Goal: Information Seeking & Learning: Learn about a topic

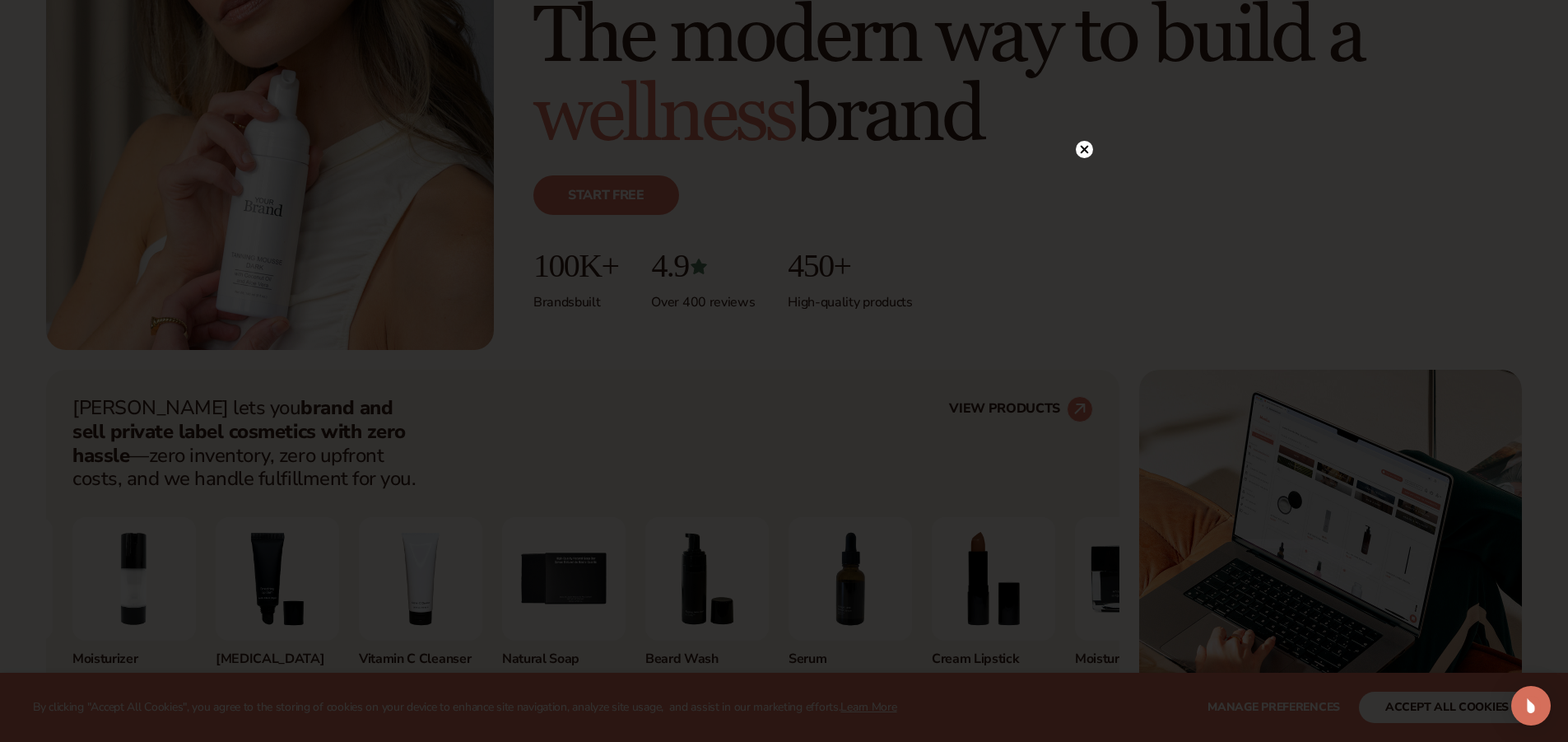
scroll to position [330, 0]
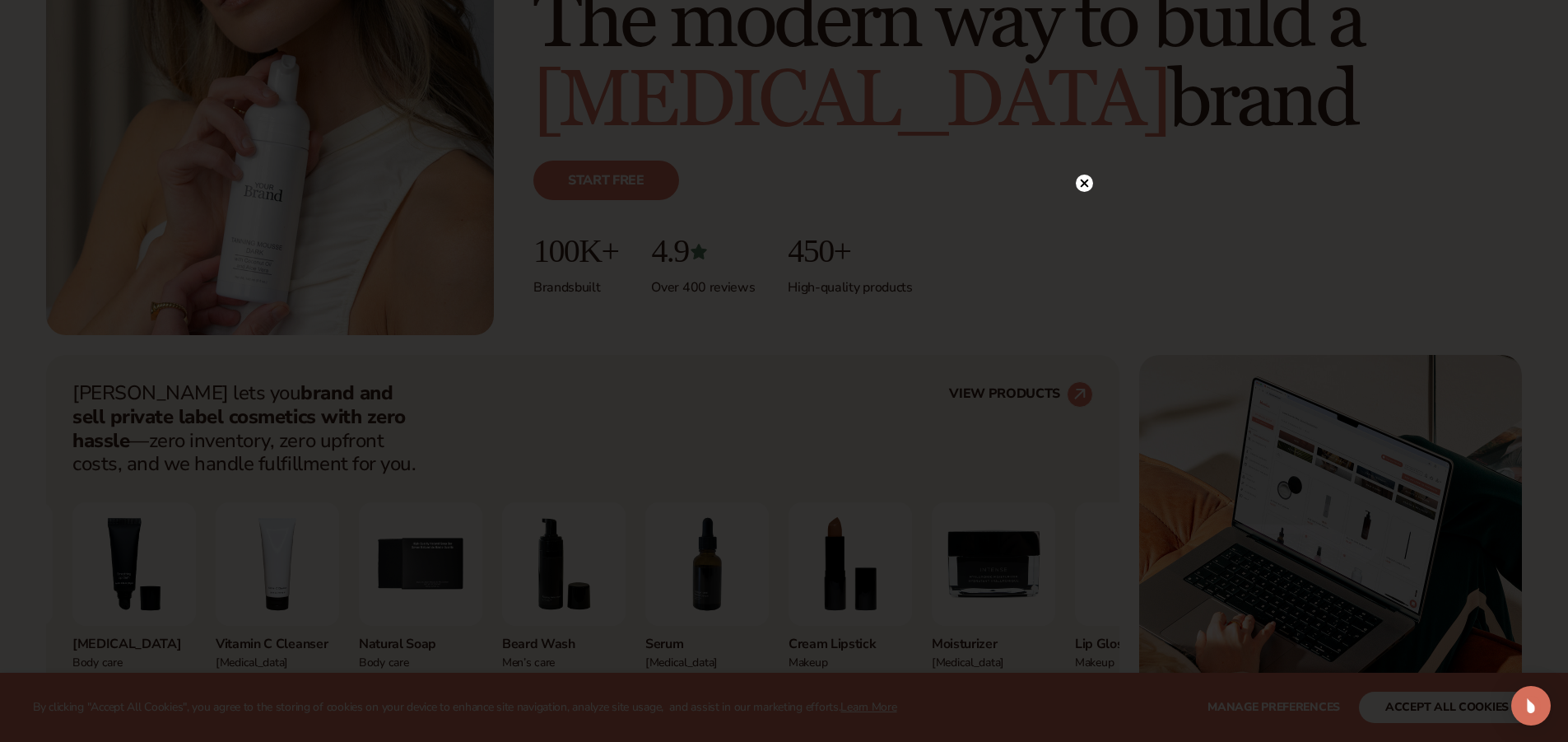
click at [1084, 179] on circle at bounding box center [1084, 183] width 17 height 17
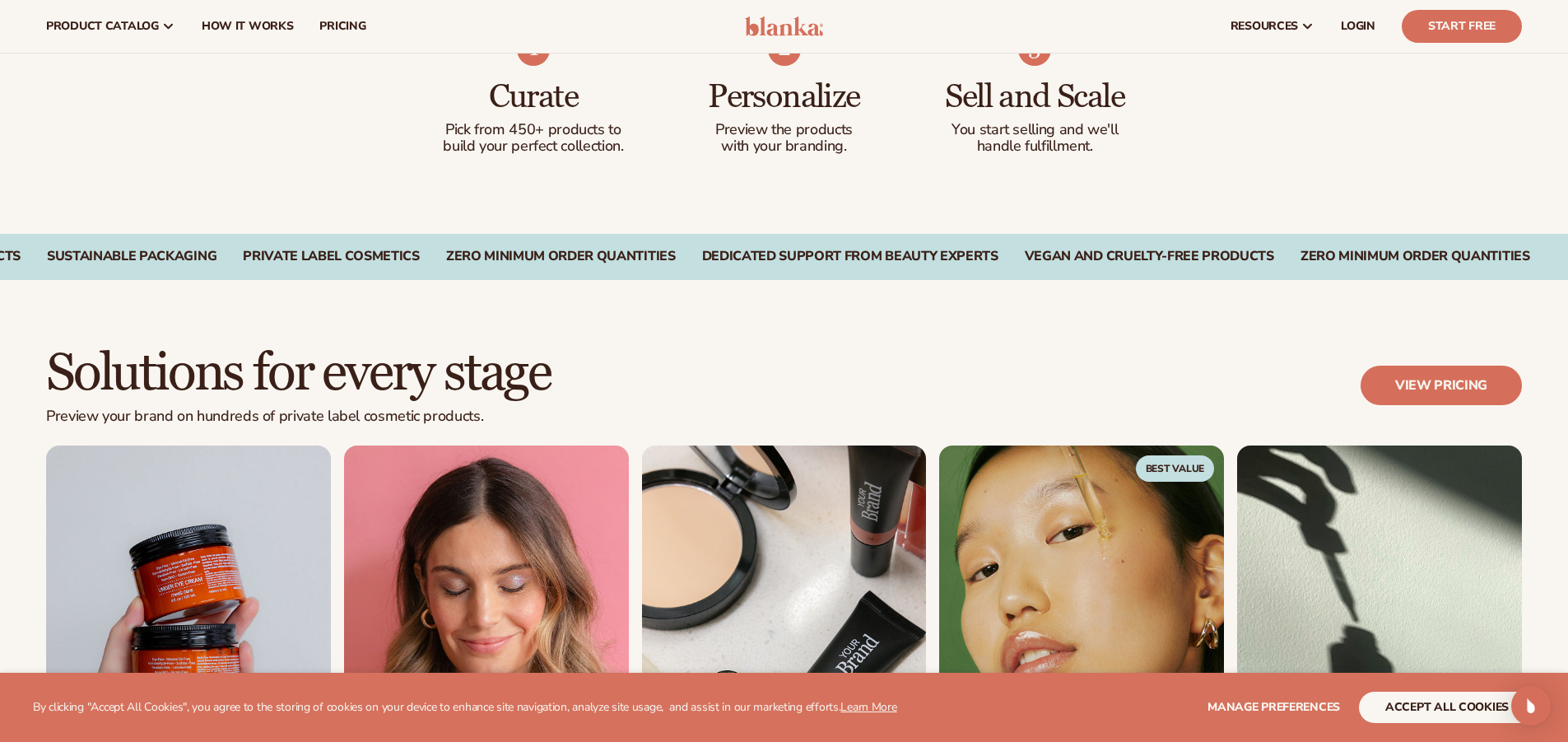
scroll to position [988, 0]
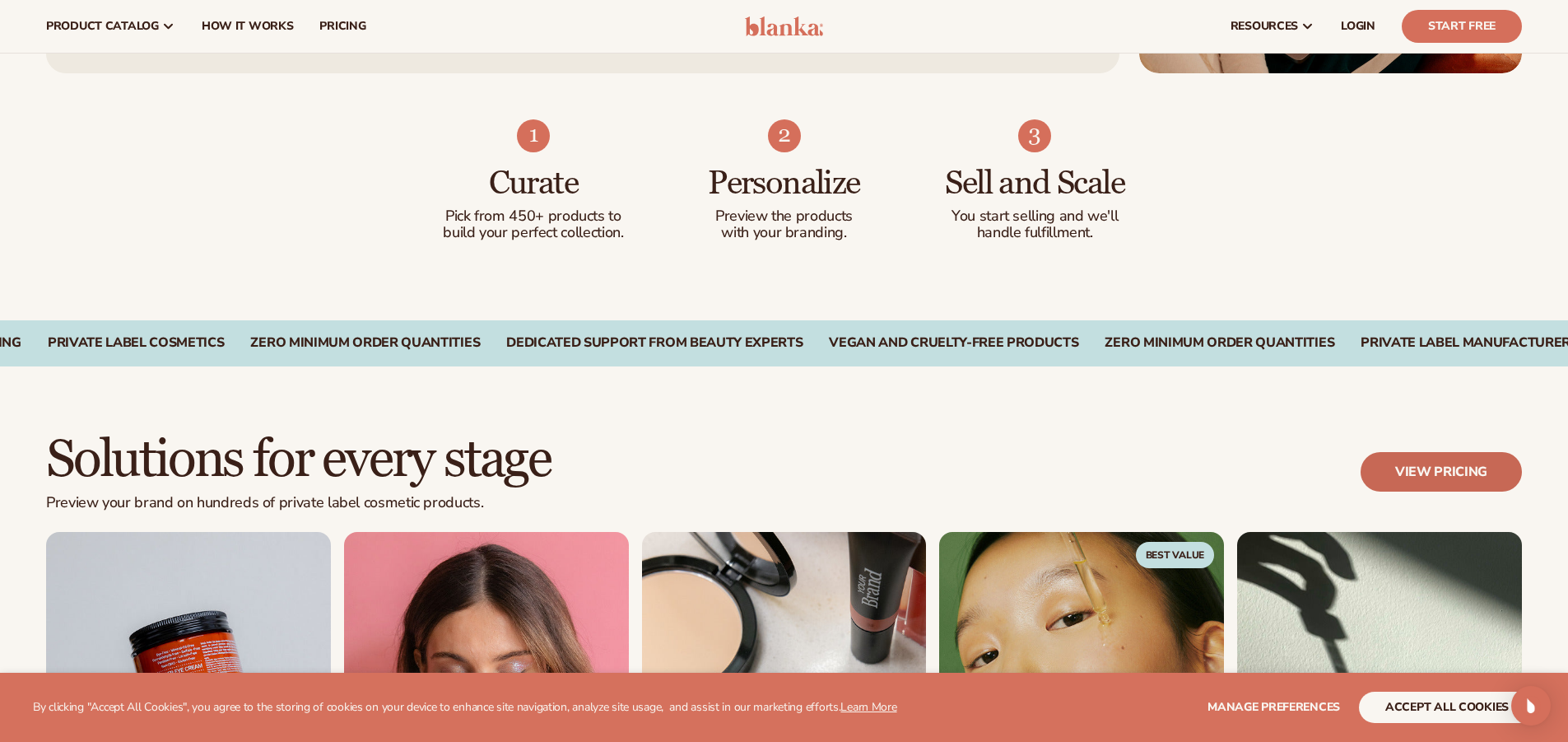
click at [1442, 475] on link "View pricing" at bounding box center [1441, 472] width 161 height 40
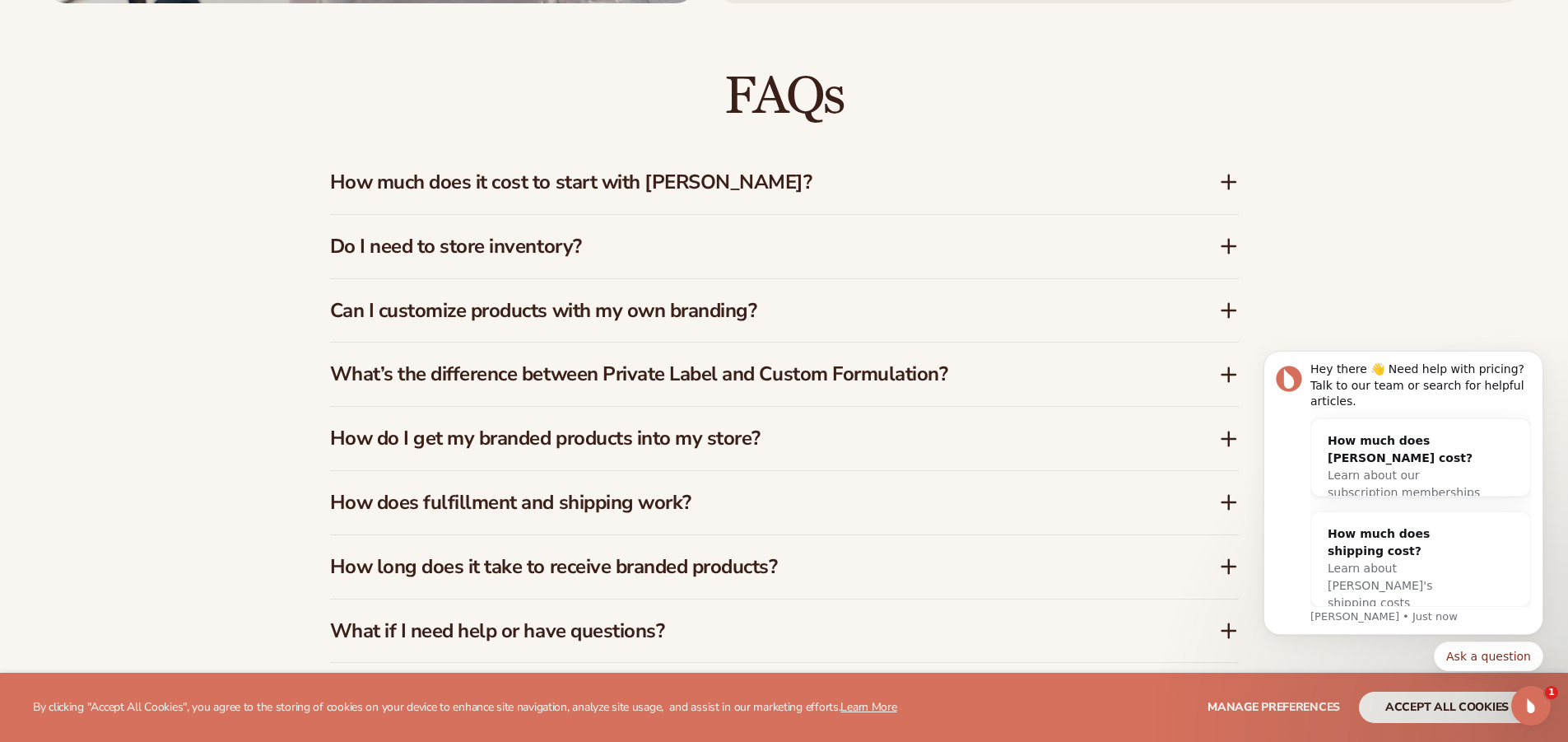
scroll to position [2634, 0]
click at [1228, 184] on icon at bounding box center [1229, 181] width 20 height 20
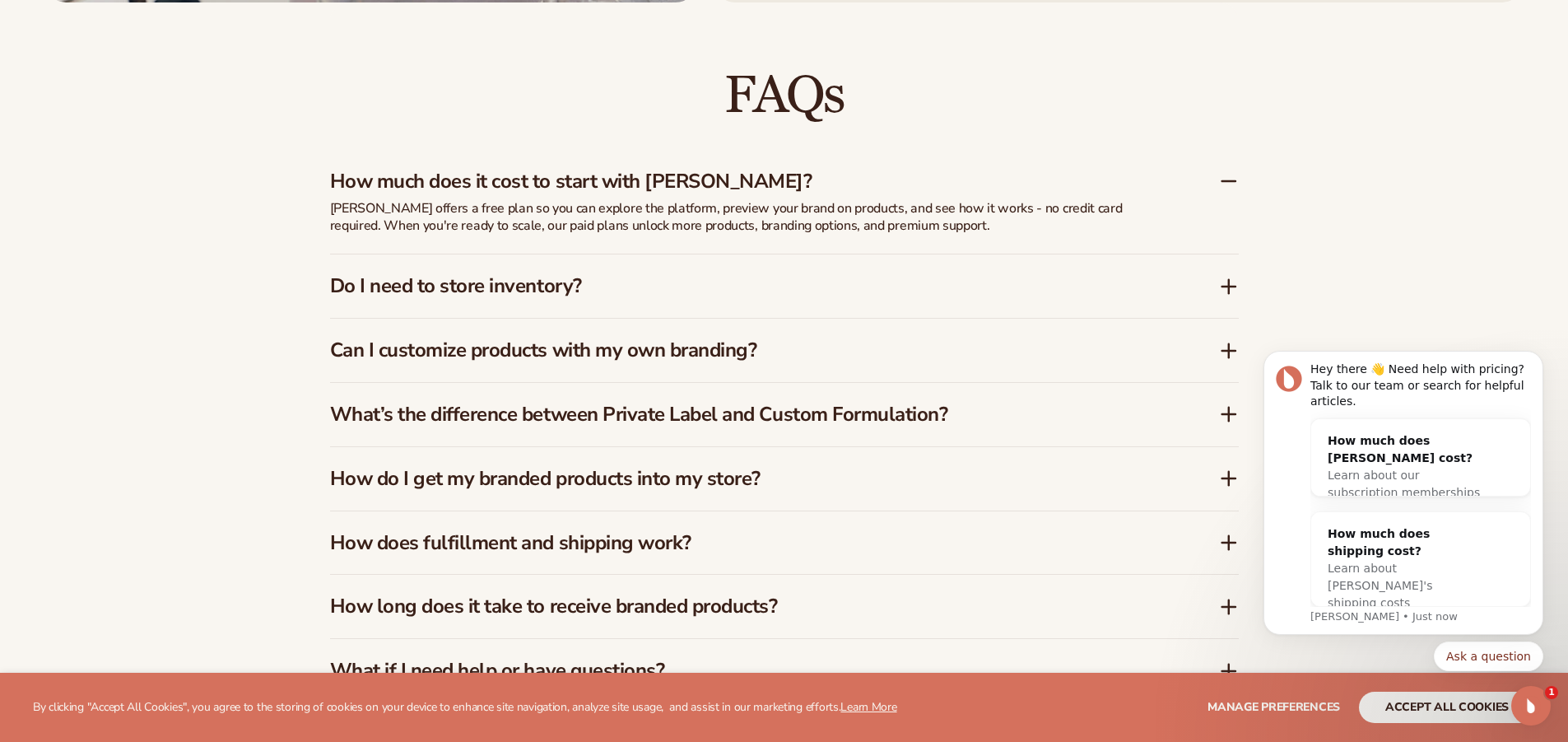
click at [1222, 290] on icon at bounding box center [1229, 287] width 20 height 20
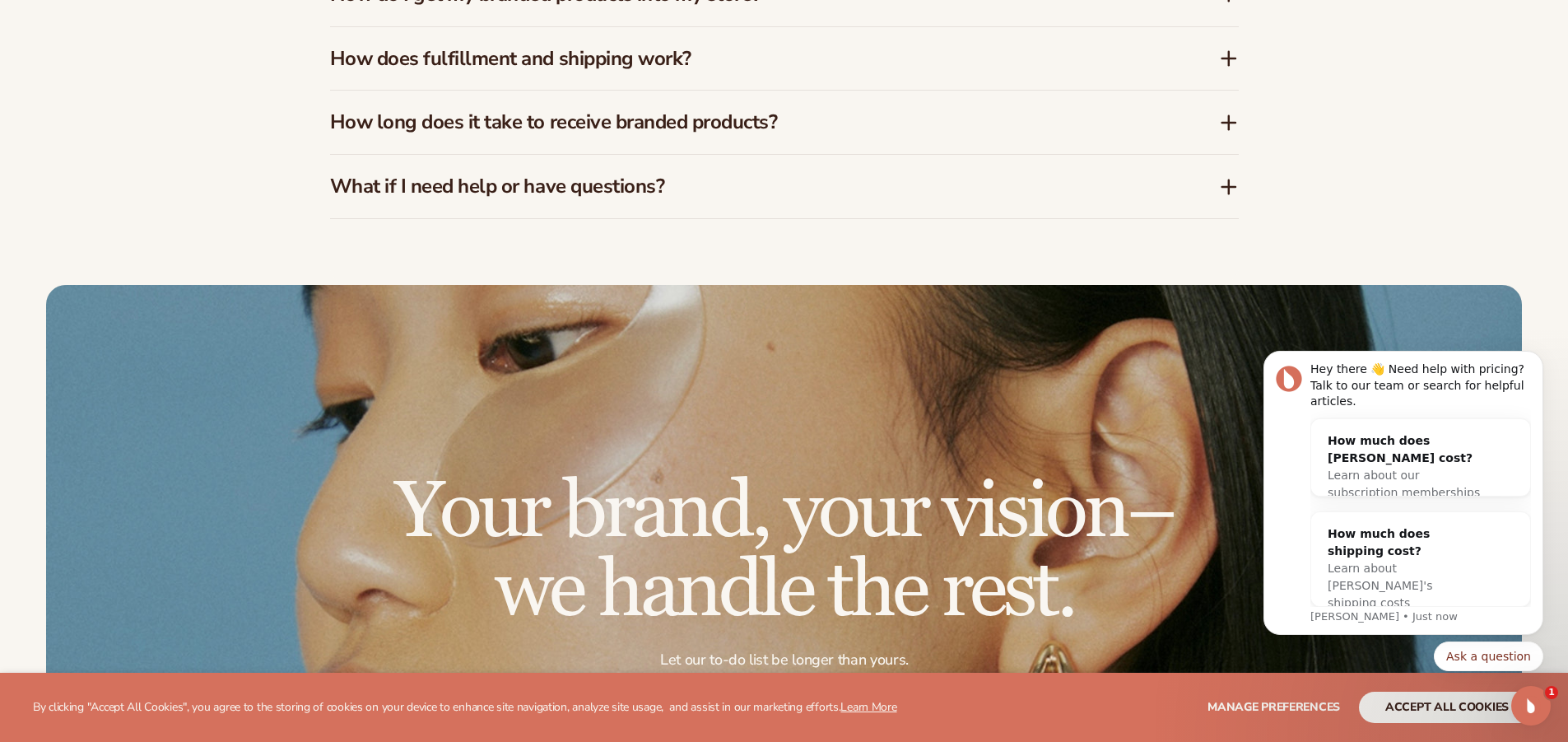
scroll to position [3128, 0]
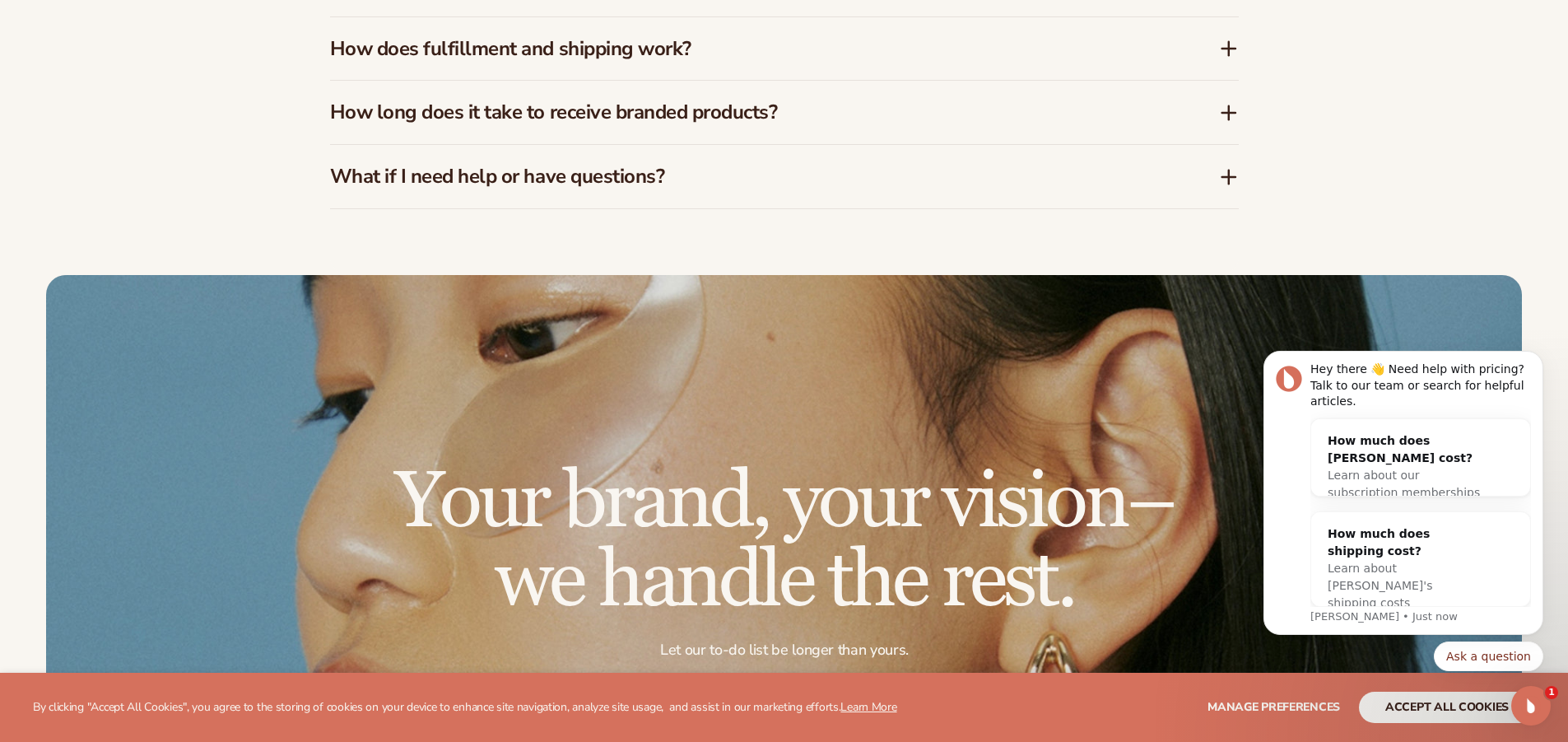
click at [1233, 114] on icon at bounding box center [1229, 113] width 20 height 20
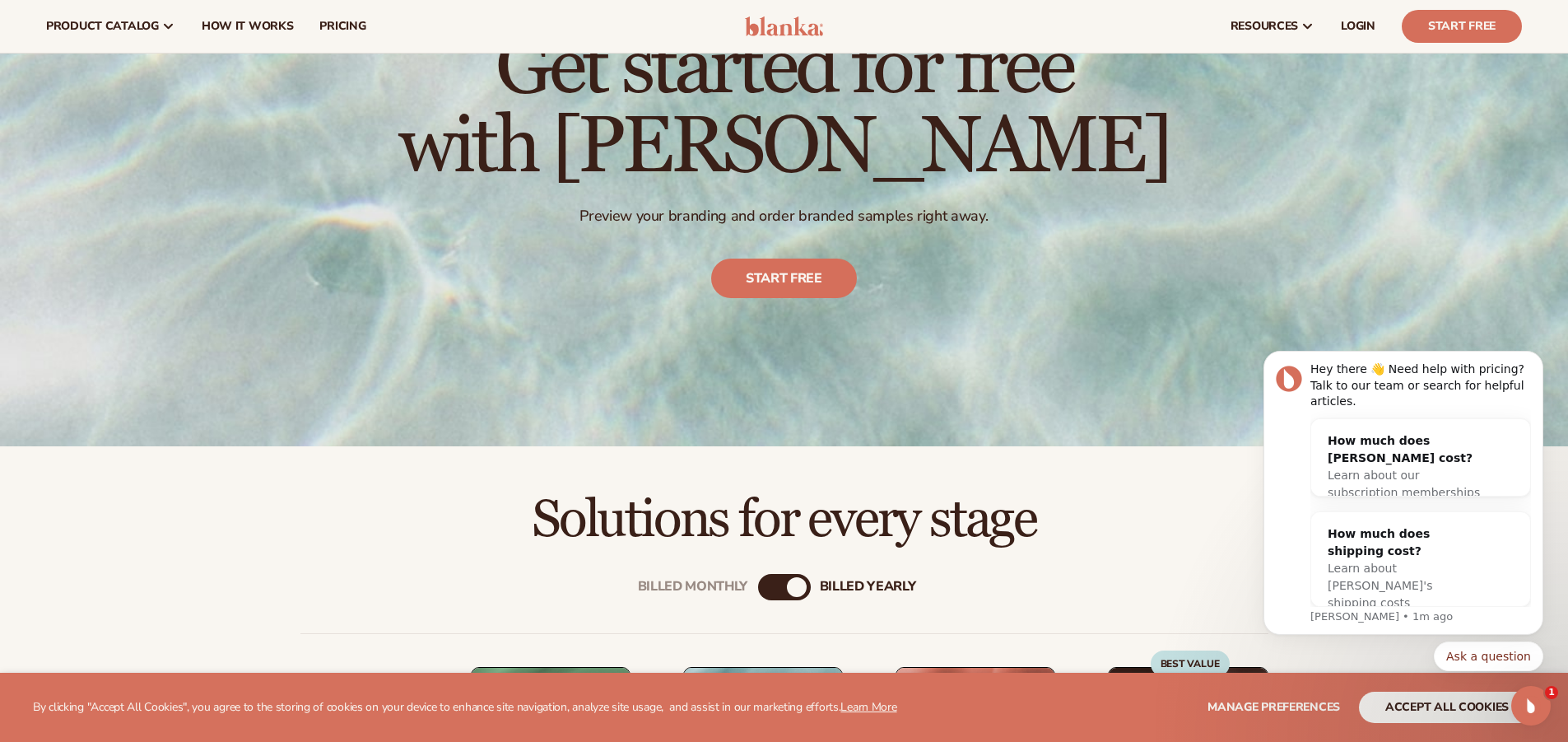
scroll to position [0, 0]
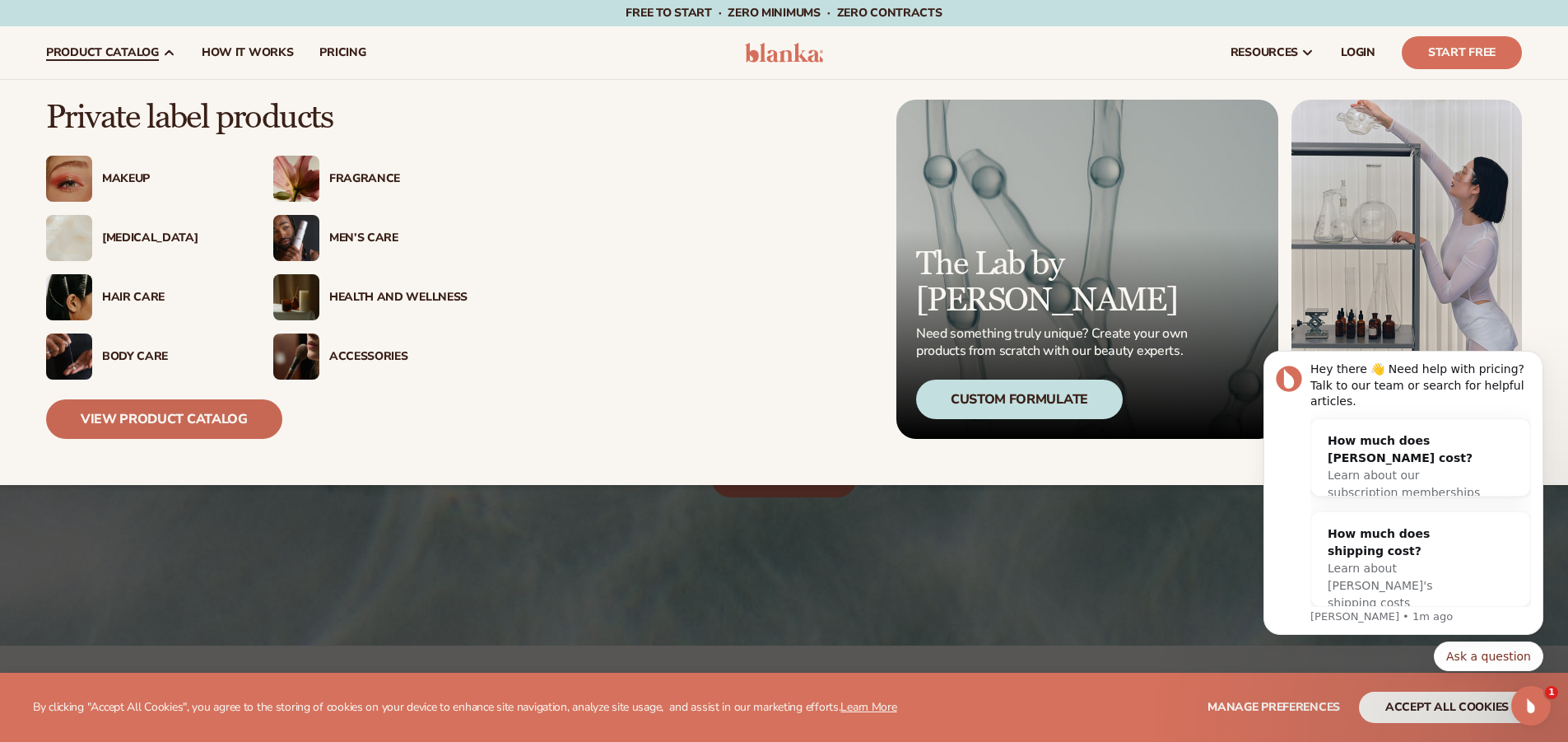
click at [139, 421] on link "View Product Catalog" at bounding box center [164, 419] width 236 height 40
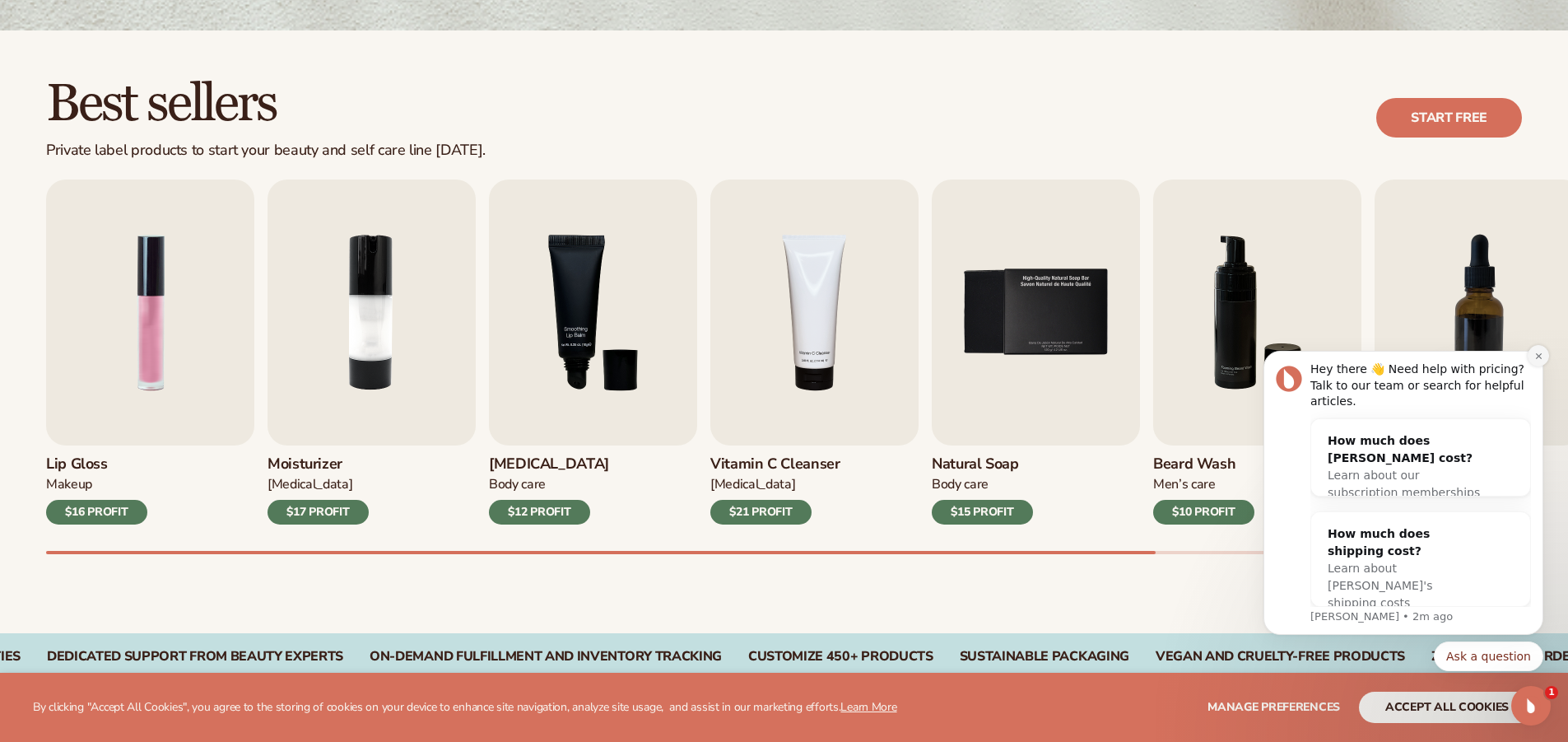
click at [1537, 358] on icon "Dismiss notification" at bounding box center [1537, 354] width 6 height 6
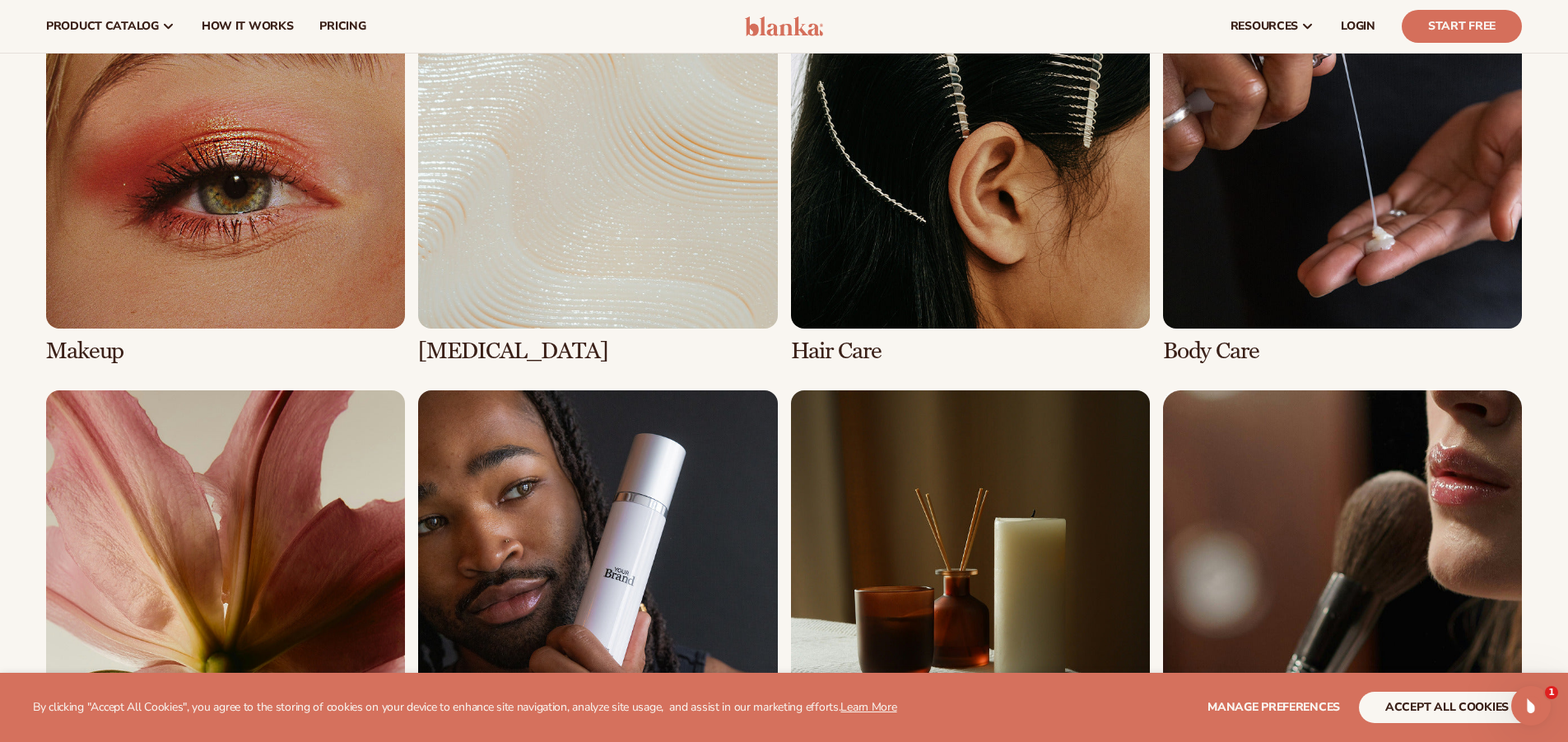
scroll to position [1268, 0]
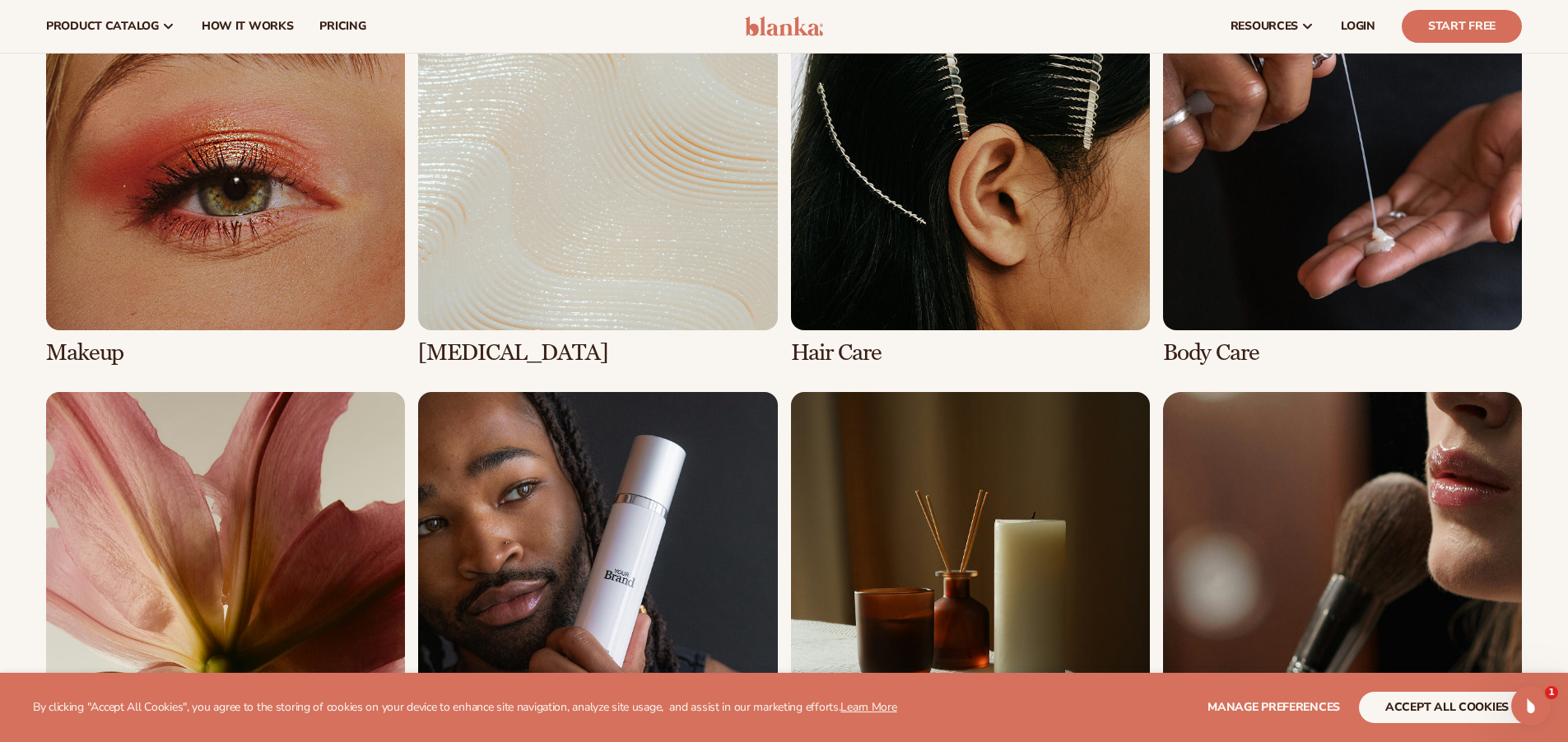
click at [278, 224] on link "1 / 8" at bounding box center [226, 168] width 359 height 394
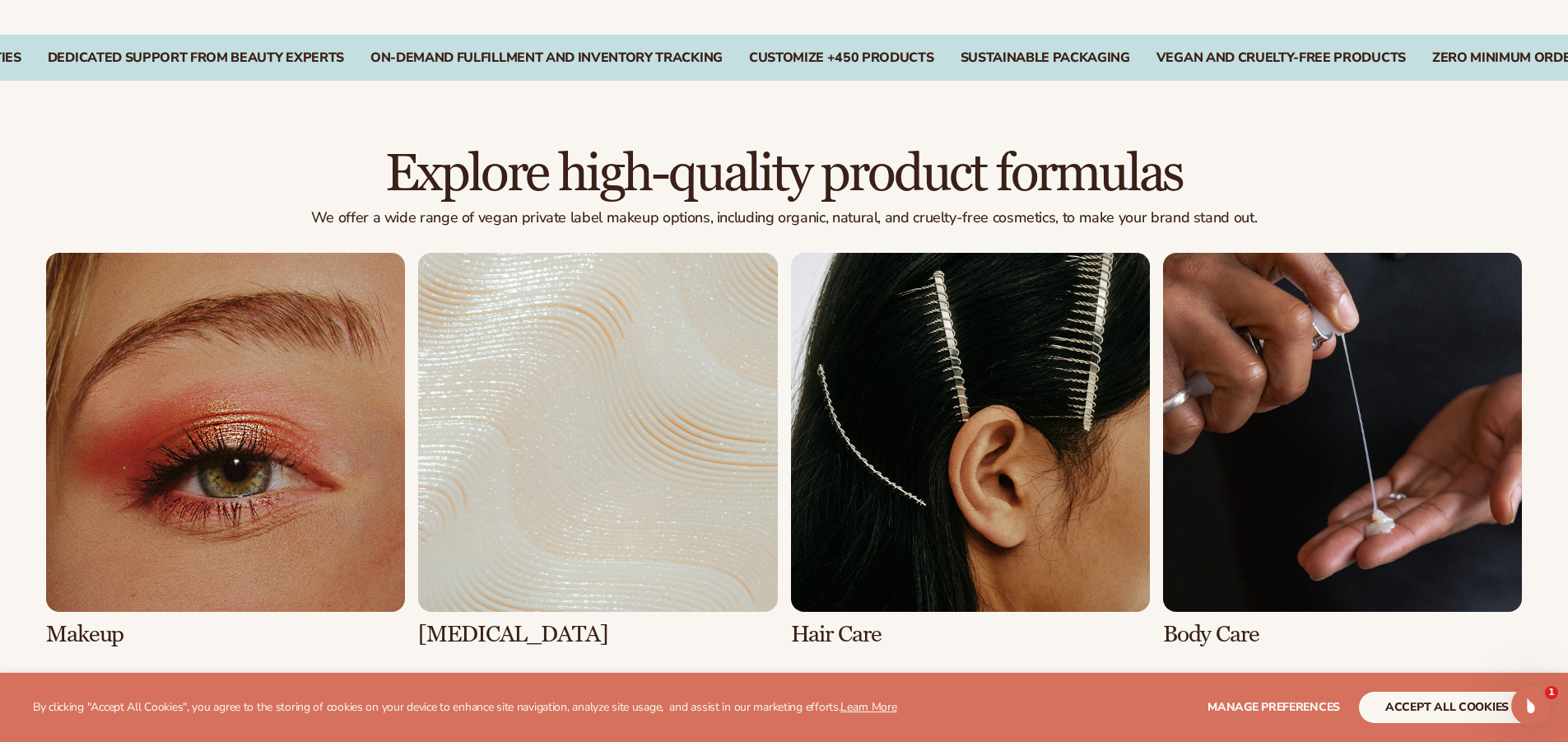
scroll to position [1022, 0]
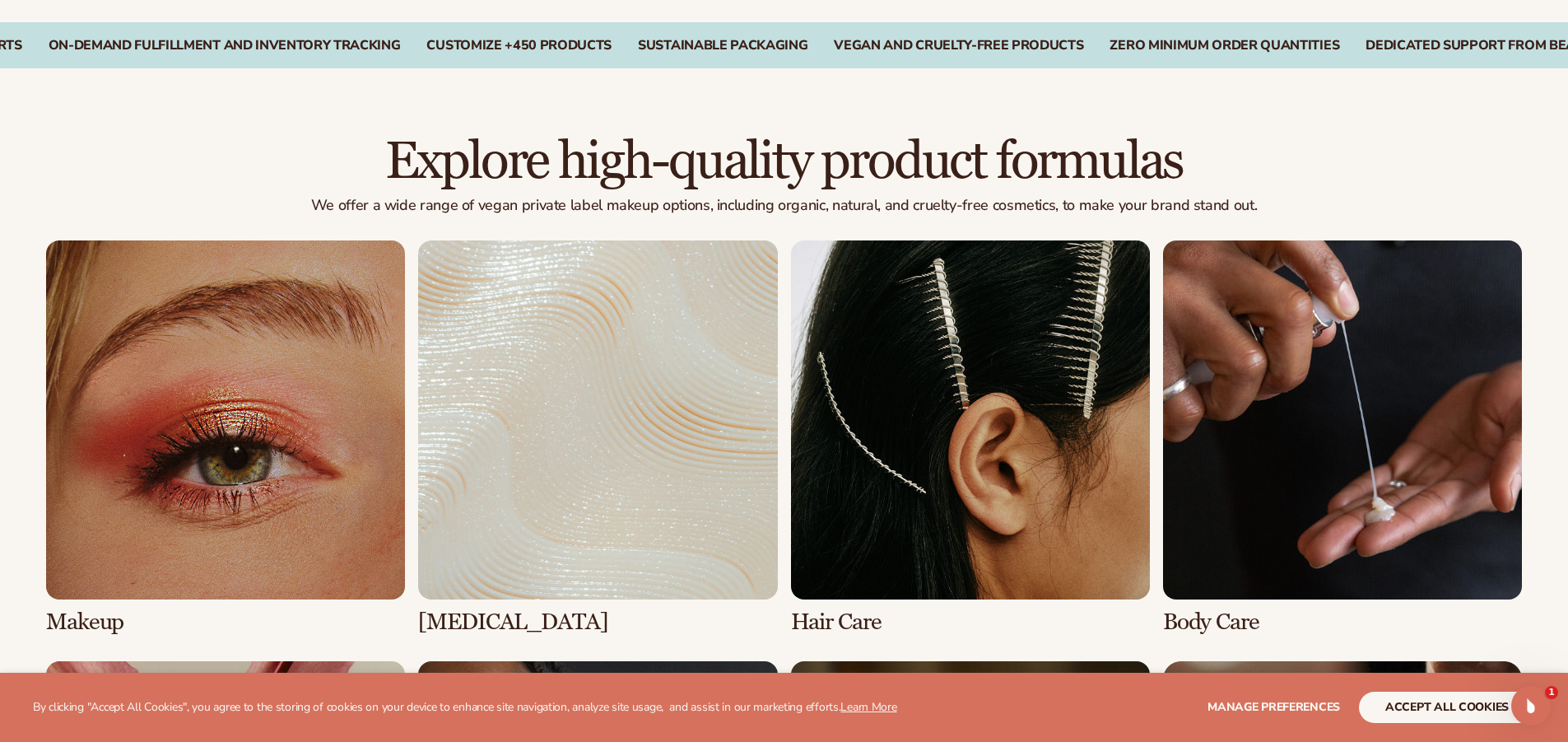
click at [294, 452] on link "1 / 8" at bounding box center [226, 437] width 359 height 394
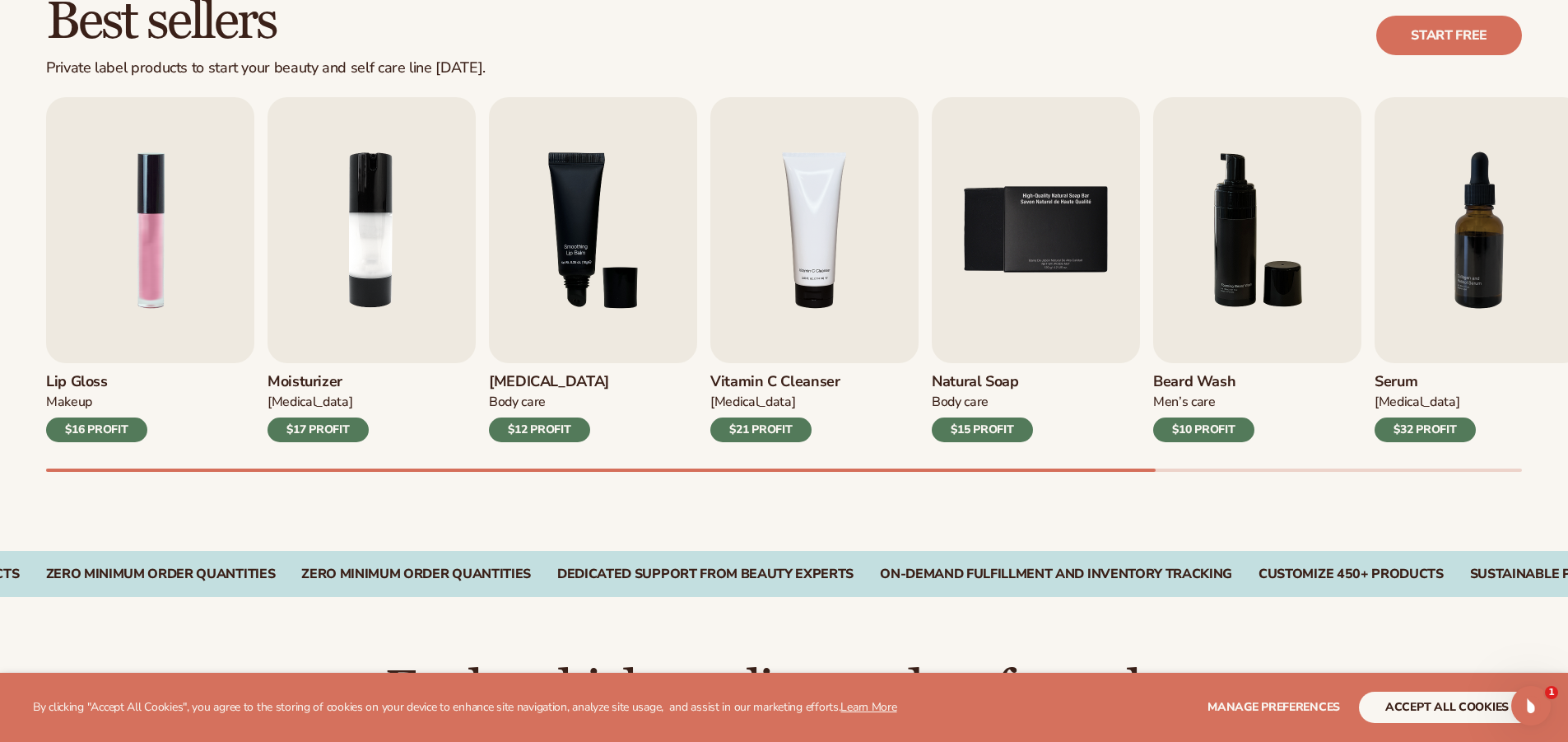
click at [152, 364] on div "Lip Gloss Makeup $16 PROFIT" at bounding box center [150, 402] width 208 height 79
click at [609, 331] on img "3 / 9" at bounding box center [593, 231] width 208 height 266
click at [560, 433] on div "$12 PROFIT" at bounding box center [539, 430] width 102 height 25
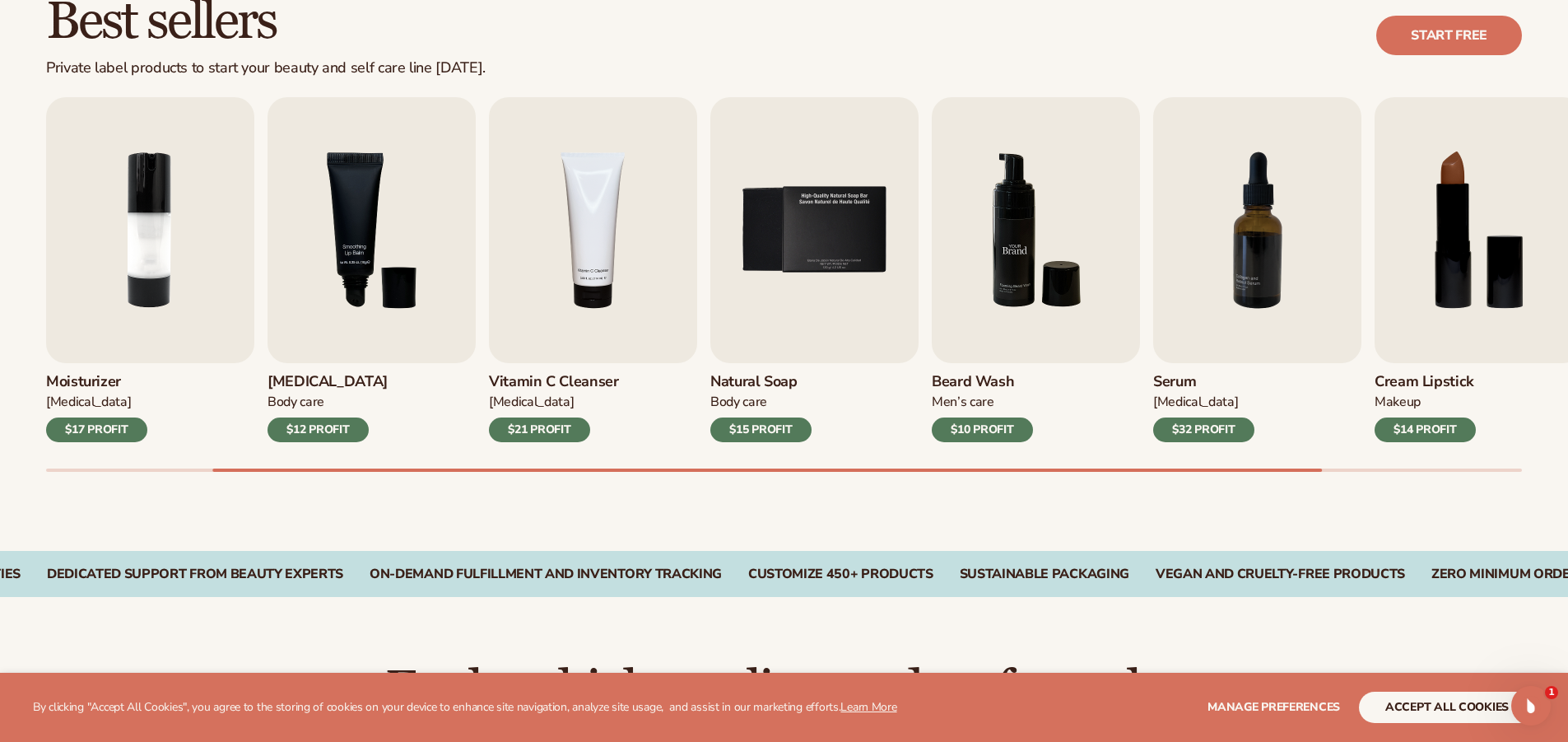
click at [1038, 350] on img "6 / 9" at bounding box center [1036, 231] width 208 height 266
click at [1196, 337] on img "7 / 9" at bounding box center [1257, 231] width 208 height 266
click at [1193, 416] on div "Serum Skin Care $32 PROFIT" at bounding box center [1257, 402] width 208 height 79
click at [1195, 422] on div "$32 PROFIT" at bounding box center [1204, 430] width 102 height 25
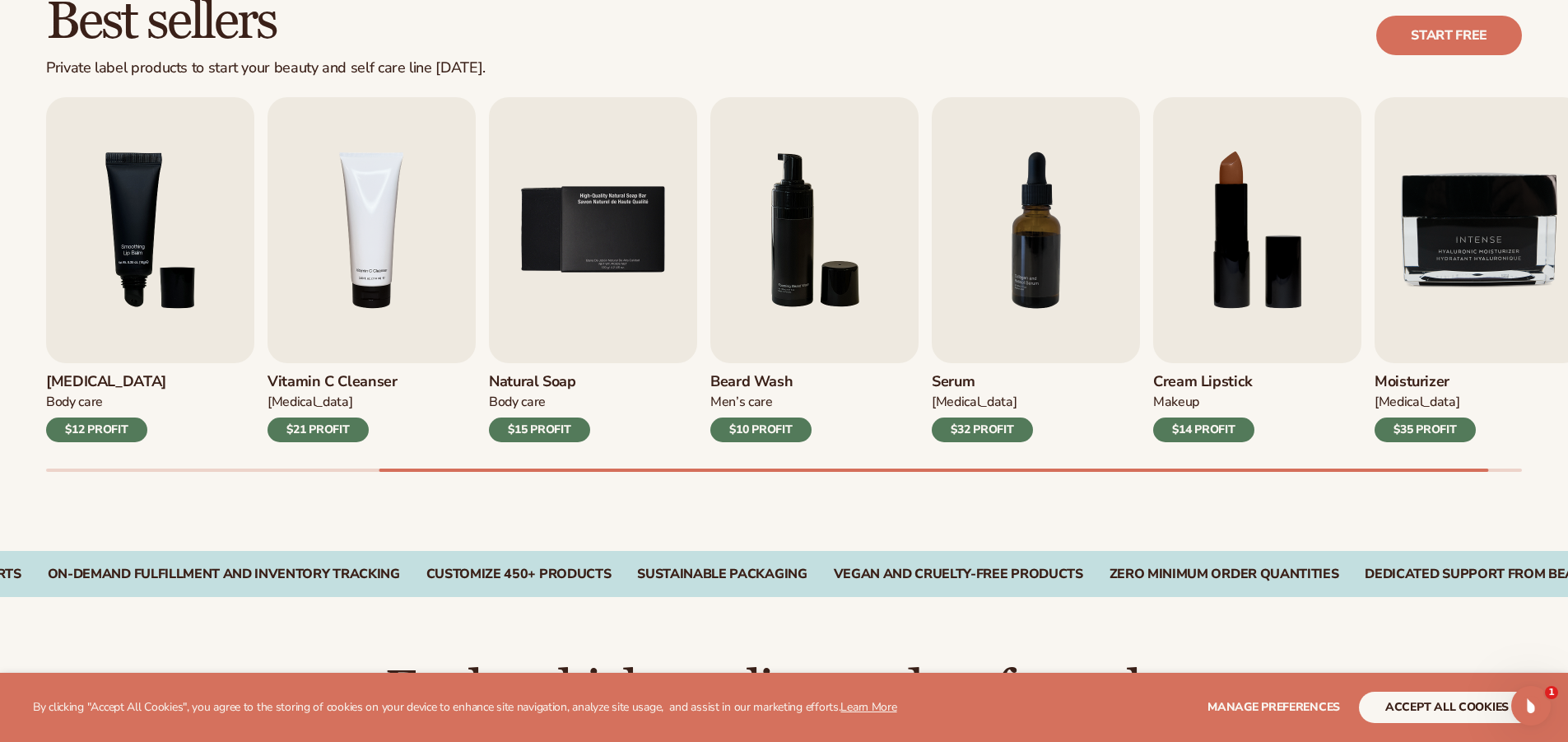
click at [1202, 416] on div "Cream Lipstick Makeup $14 PROFIT" at bounding box center [1257, 402] width 208 height 79
click at [1202, 419] on div "$14 PROFIT" at bounding box center [1204, 430] width 102 height 25
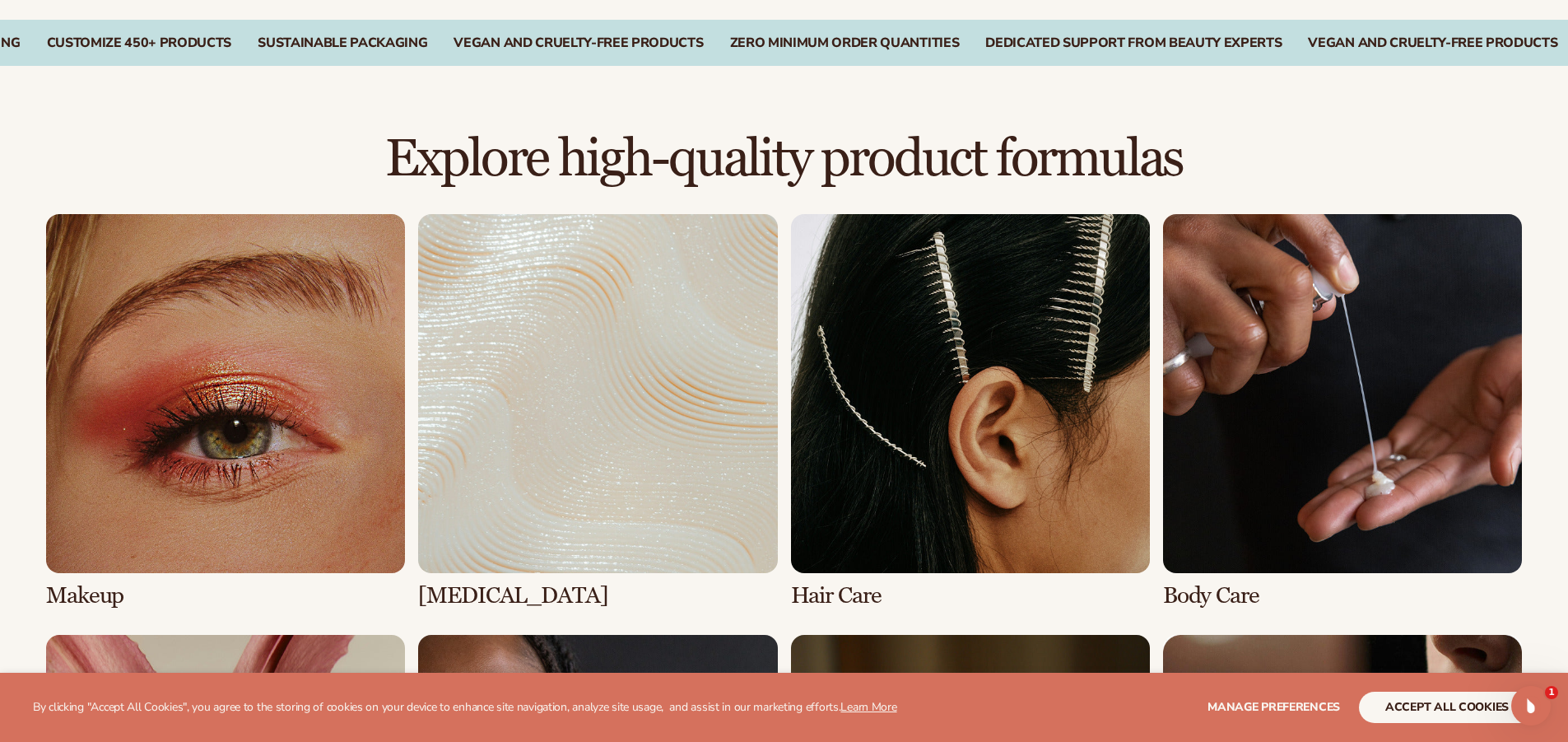
scroll to position [1647, 0]
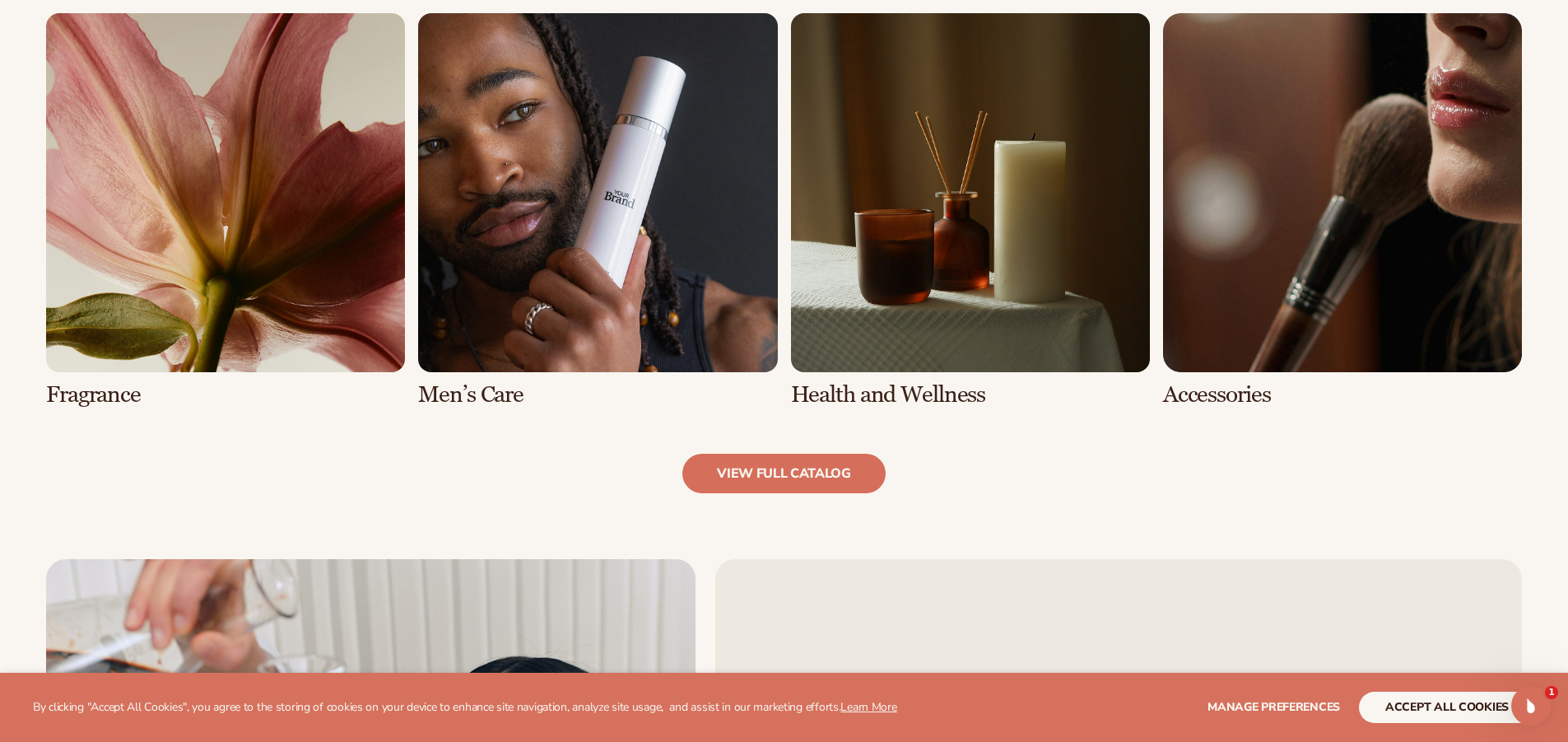
click at [890, 289] on link "7 / 8" at bounding box center [970, 210] width 359 height 394
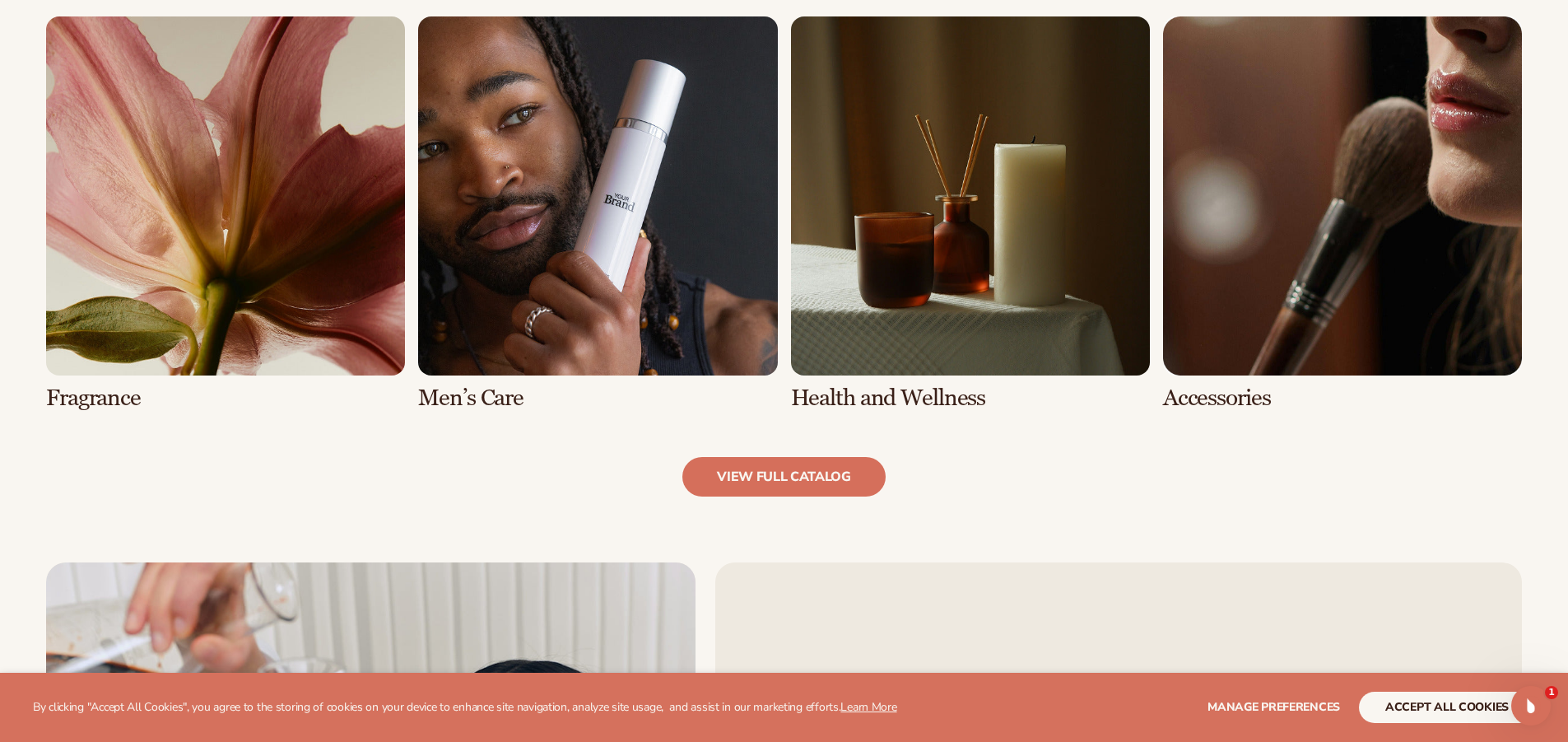
scroll to position [1729, 0]
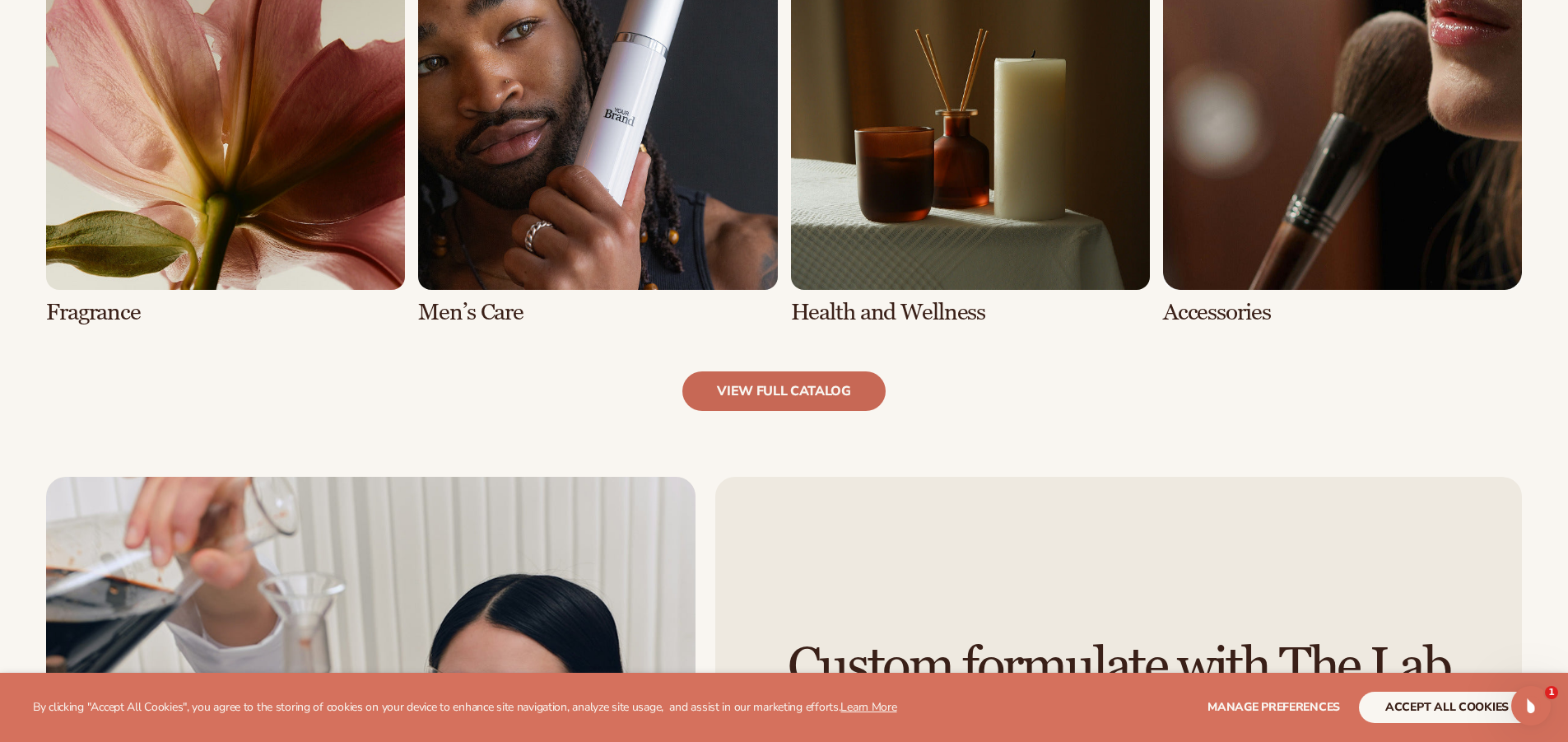
click at [858, 397] on link "view full catalog" at bounding box center [784, 391] width 203 height 40
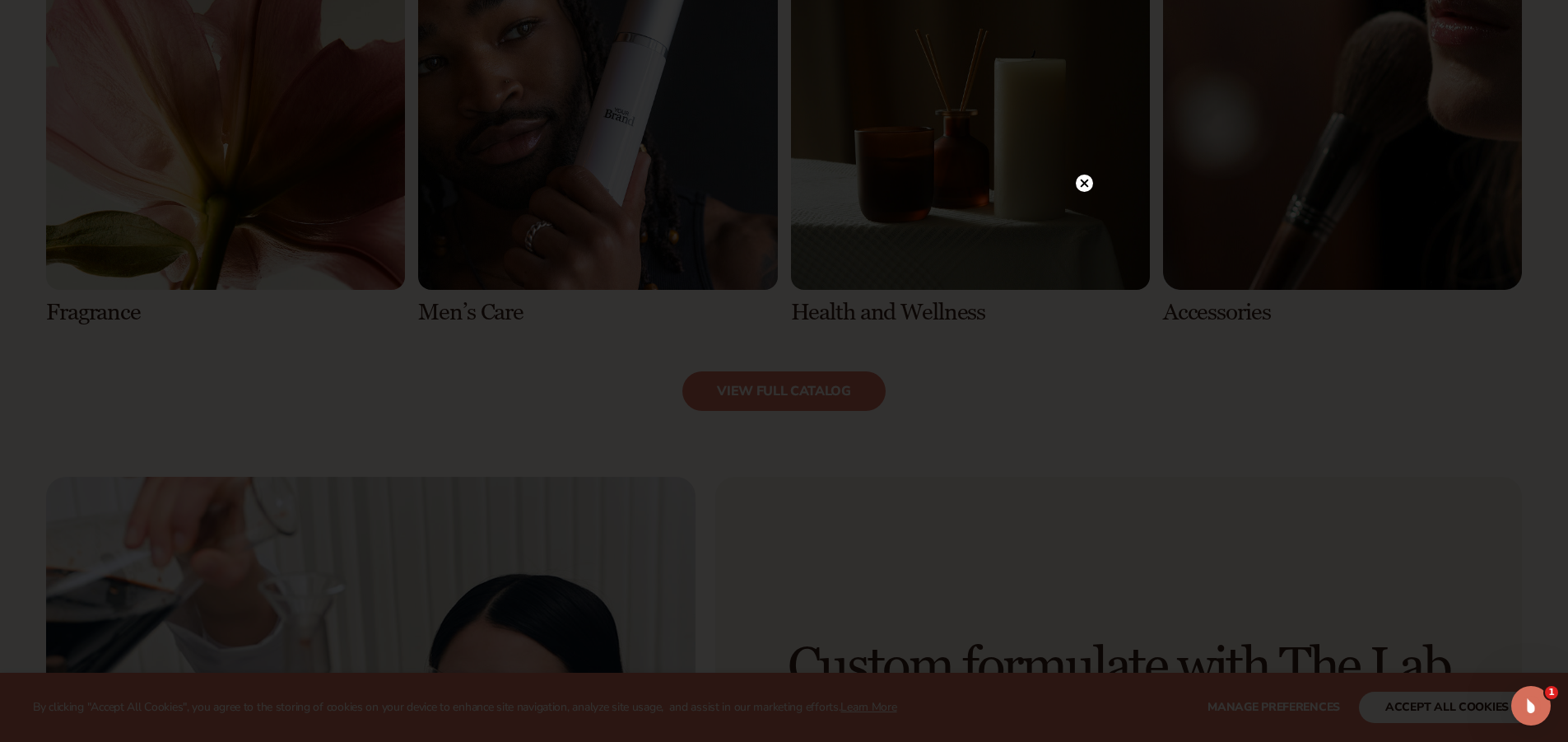
click at [1083, 179] on circle at bounding box center [1084, 183] width 17 height 17
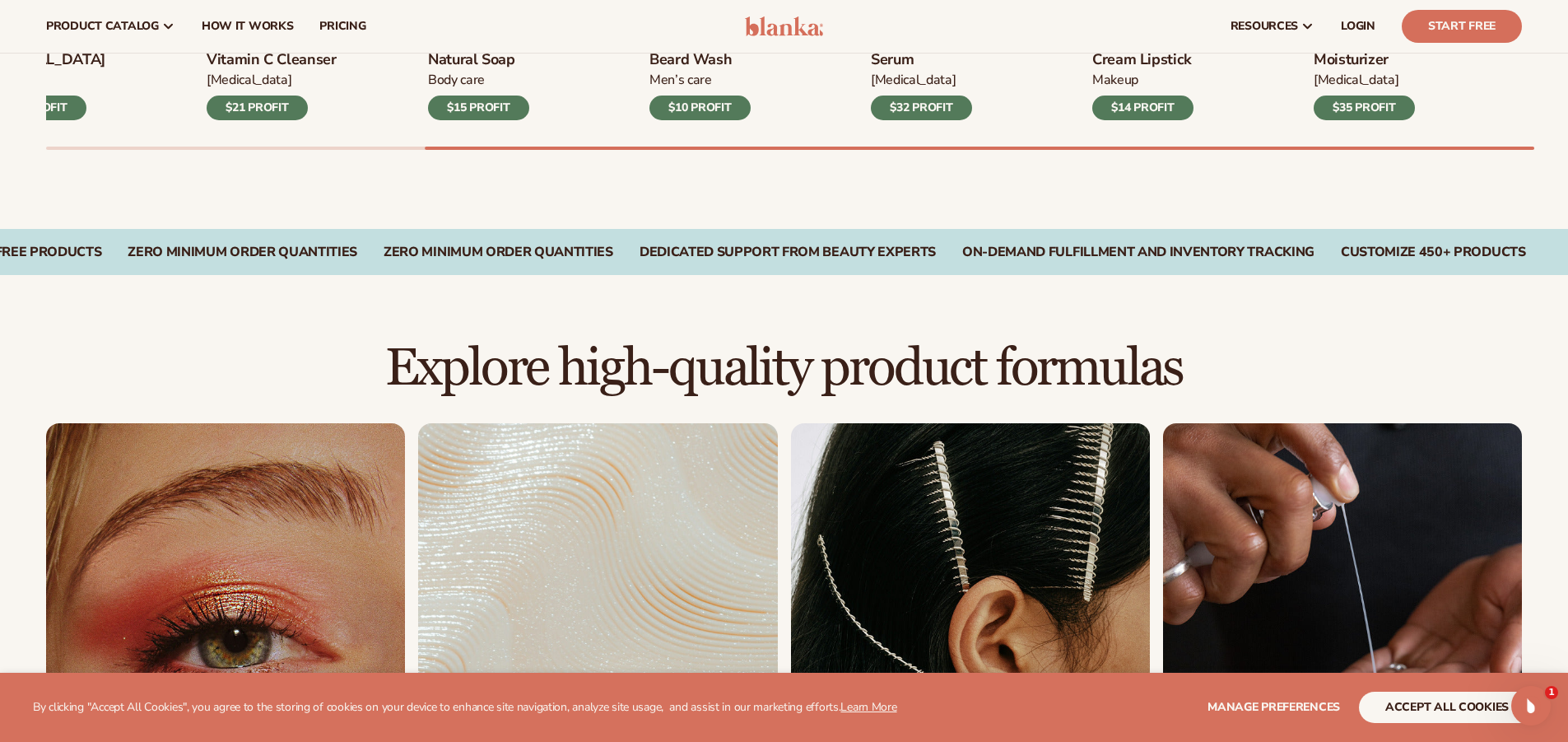
scroll to position [741, 0]
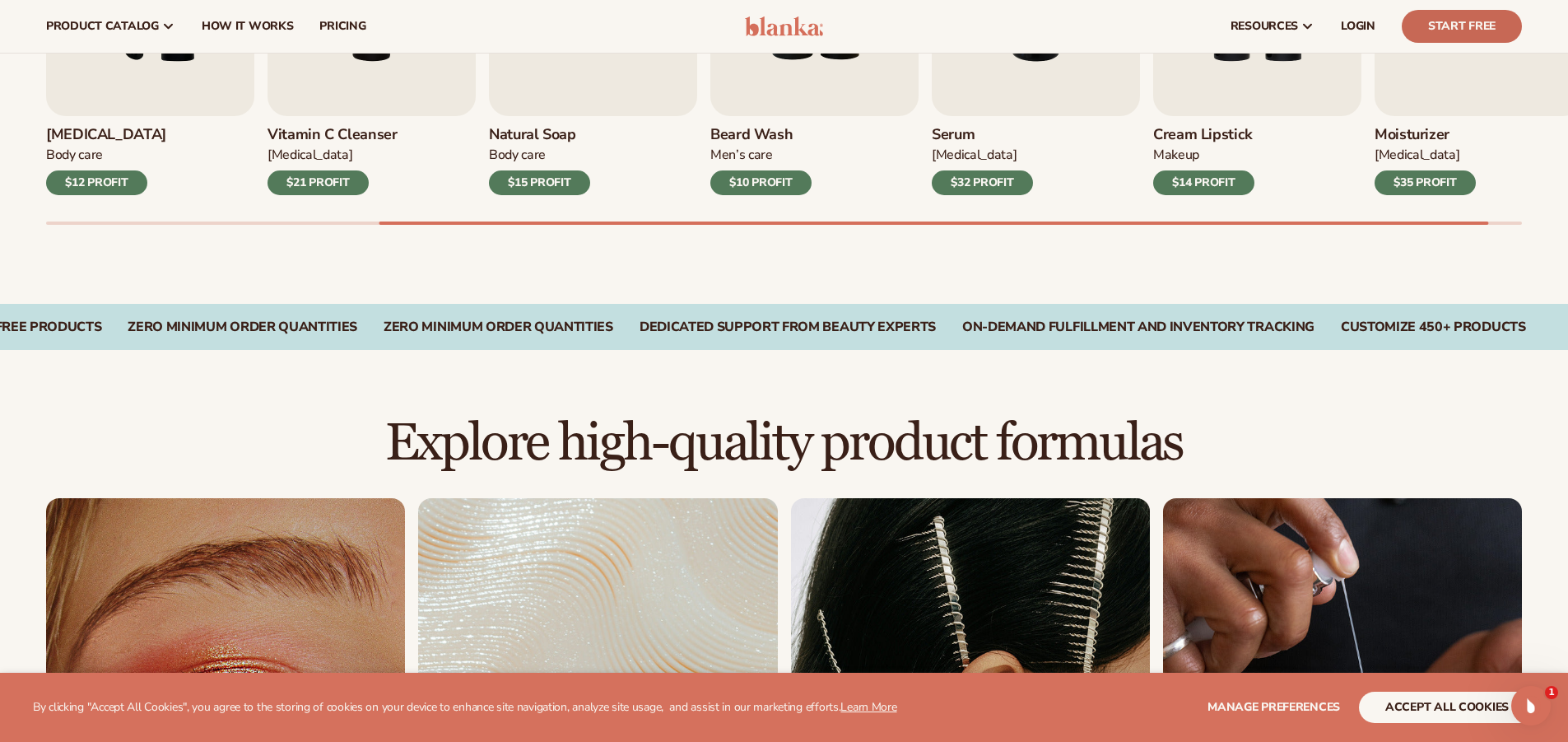
click at [1447, 18] on link "Start Free" at bounding box center [1461, 26] width 120 height 33
